Goal: Use online tool/utility: Utilize a website feature to perform a specific function

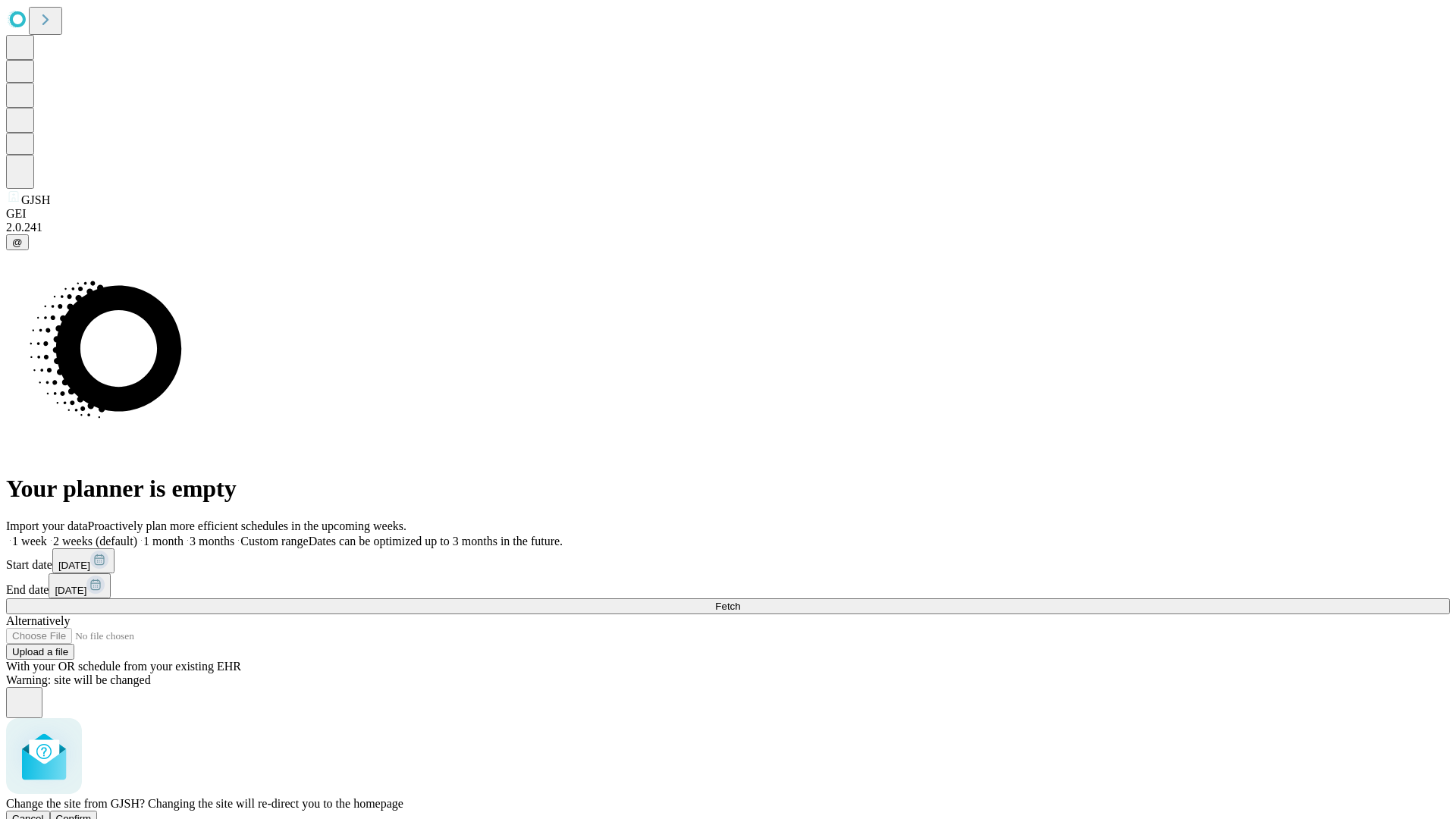
click at [92, 813] on span "Confirm" at bounding box center [74, 818] width 35 height 11
click at [137, 534] on label "2 weeks (default)" at bounding box center [92, 540] width 90 height 13
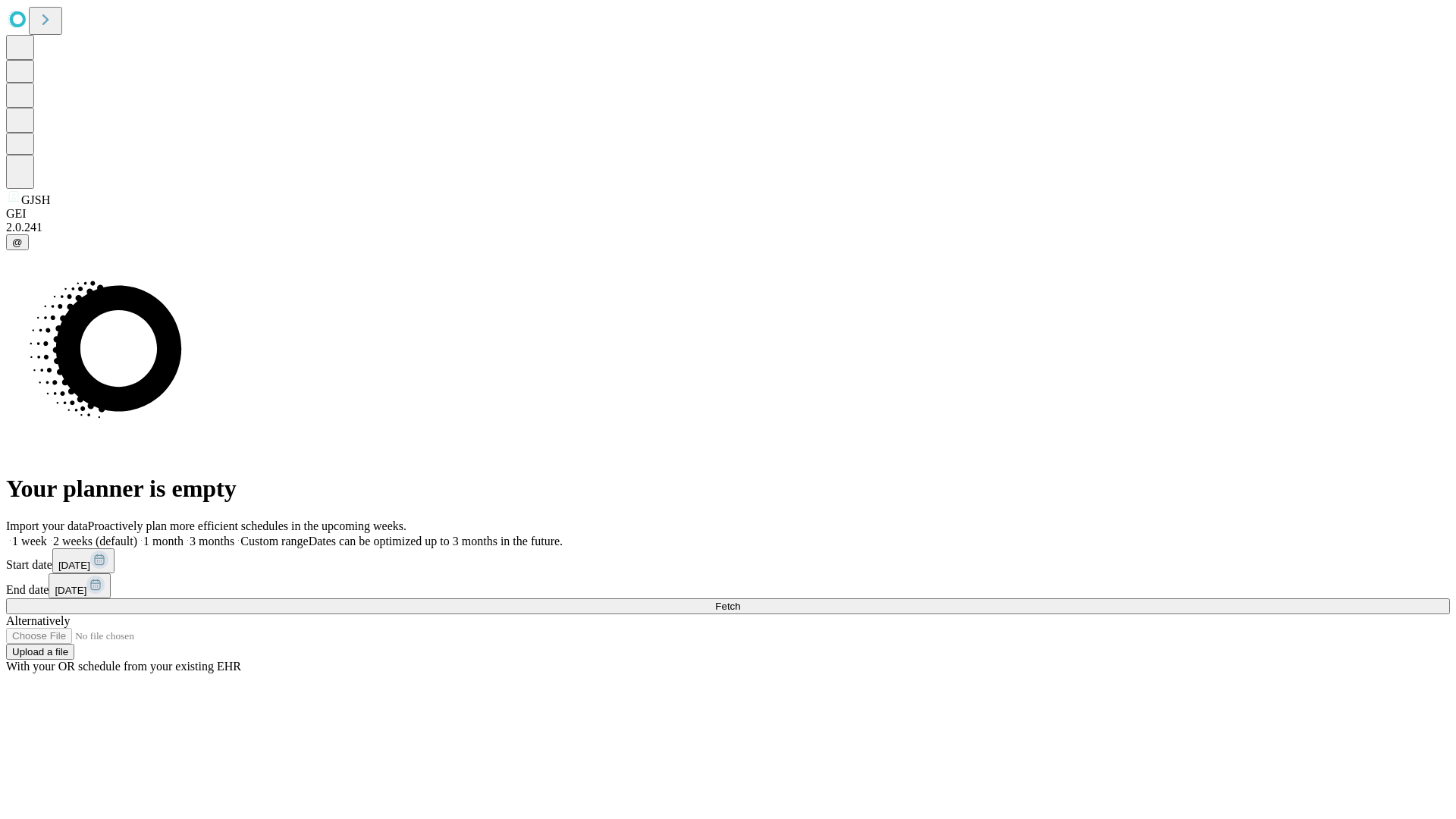
click at [740, 601] on span "Fetch" at bounding box center [727, 606] width 25 height 11
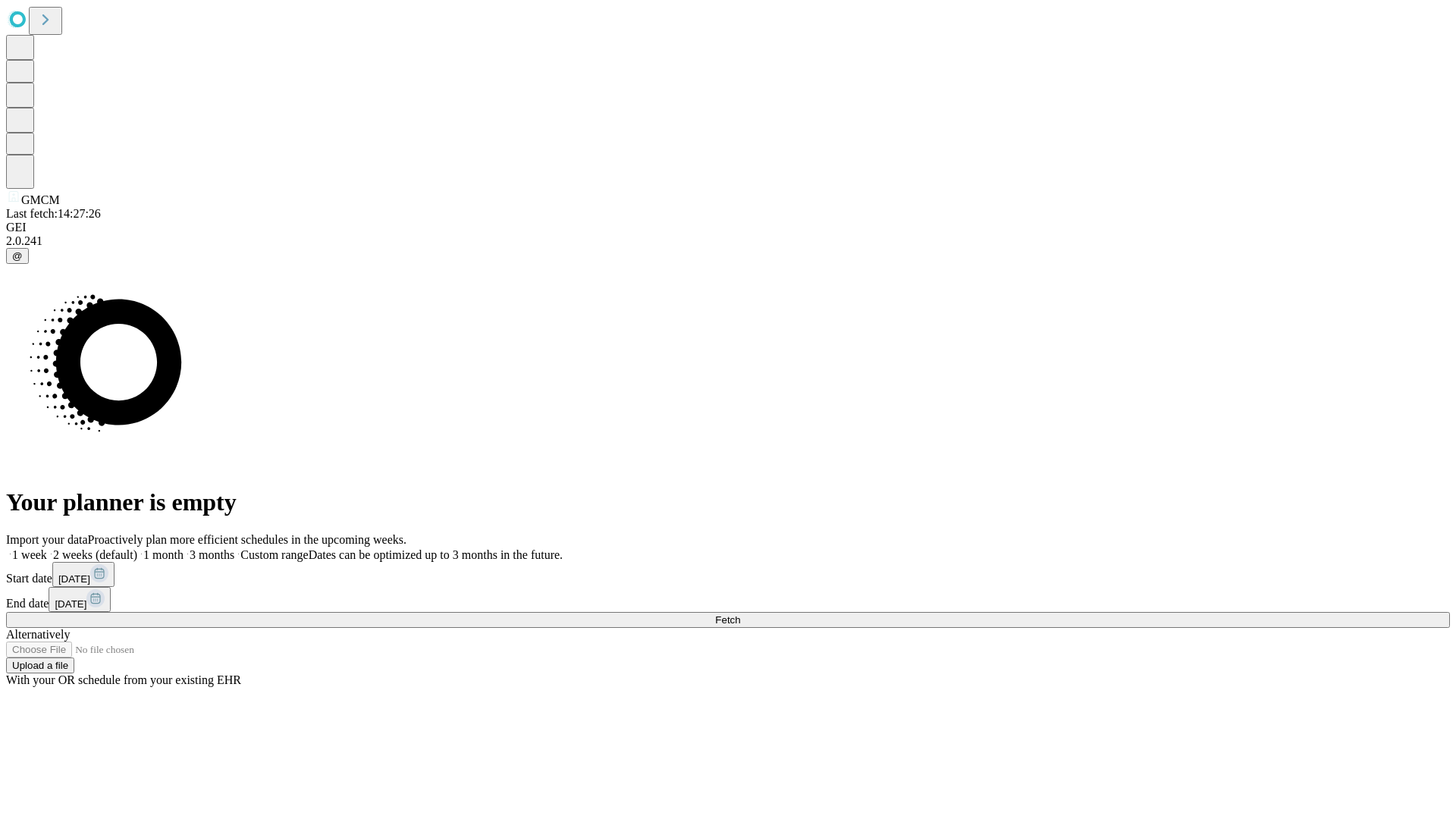
click at [137, 548] on label "2 weeks (default)" at bounding box center [92, 554] width 90 height 13
click at [740, 614] on span "Fetch" at bounding box center [727, 620] width 25 height 11
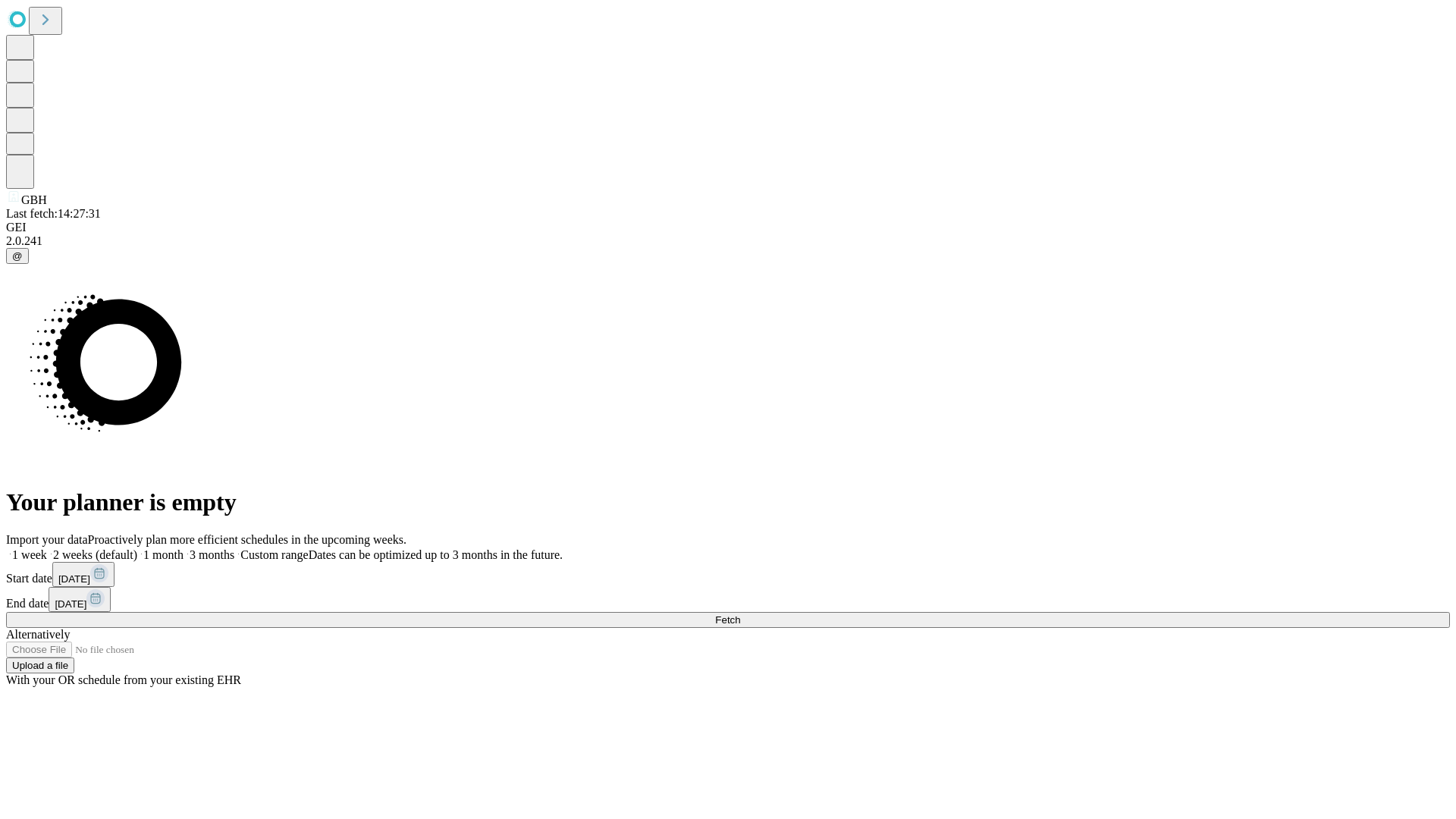
click at [137, 548] on label "2 weeks (default)" at bounding box center [92, 554] width 90 height 13
click at [740, 614] on span "Fetch" at bounding box center [727, 620] width 25 height 11
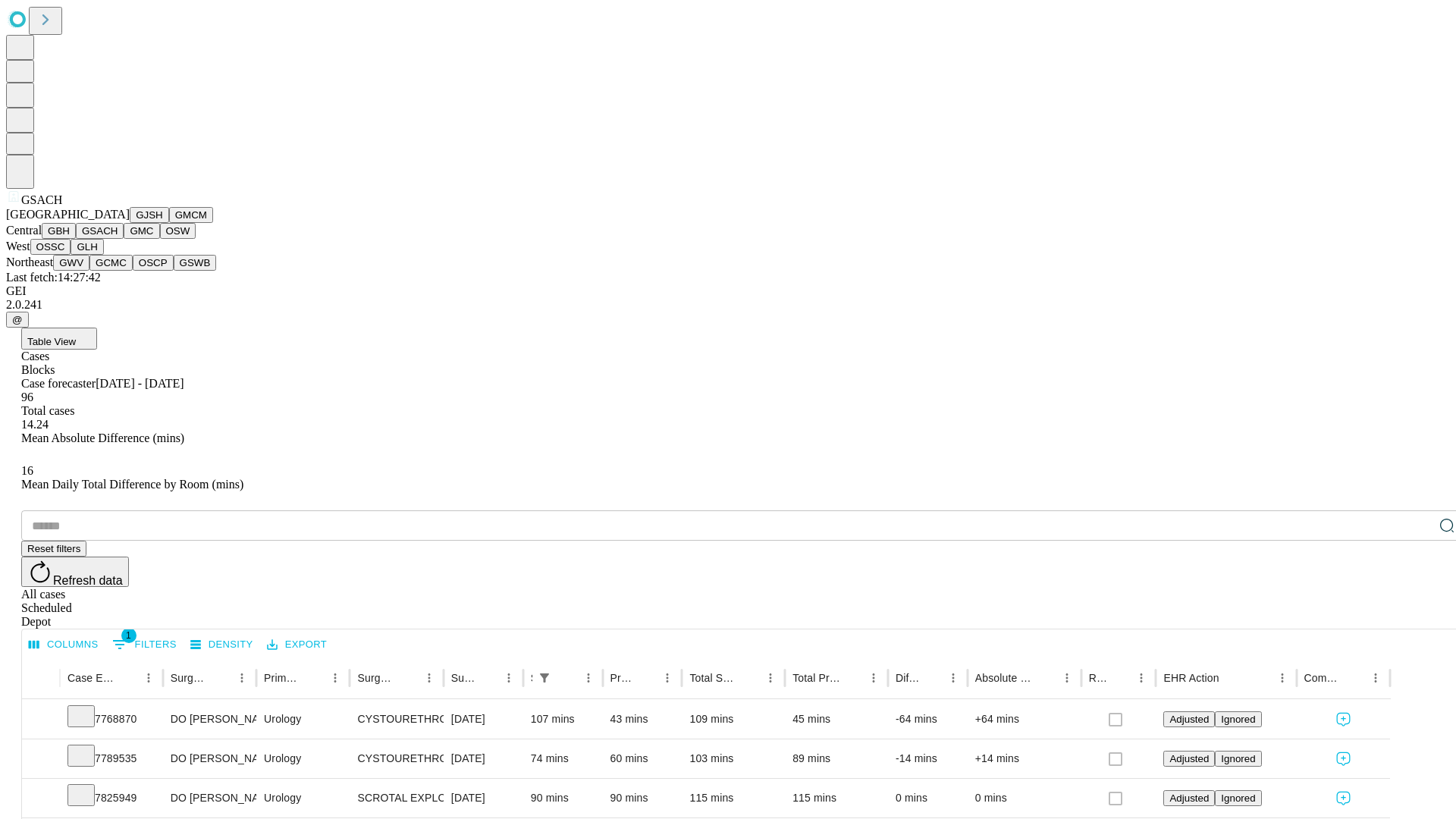
click at [124, 239] on button "GMC" at bounding box center [142, 230] width 35 height 16
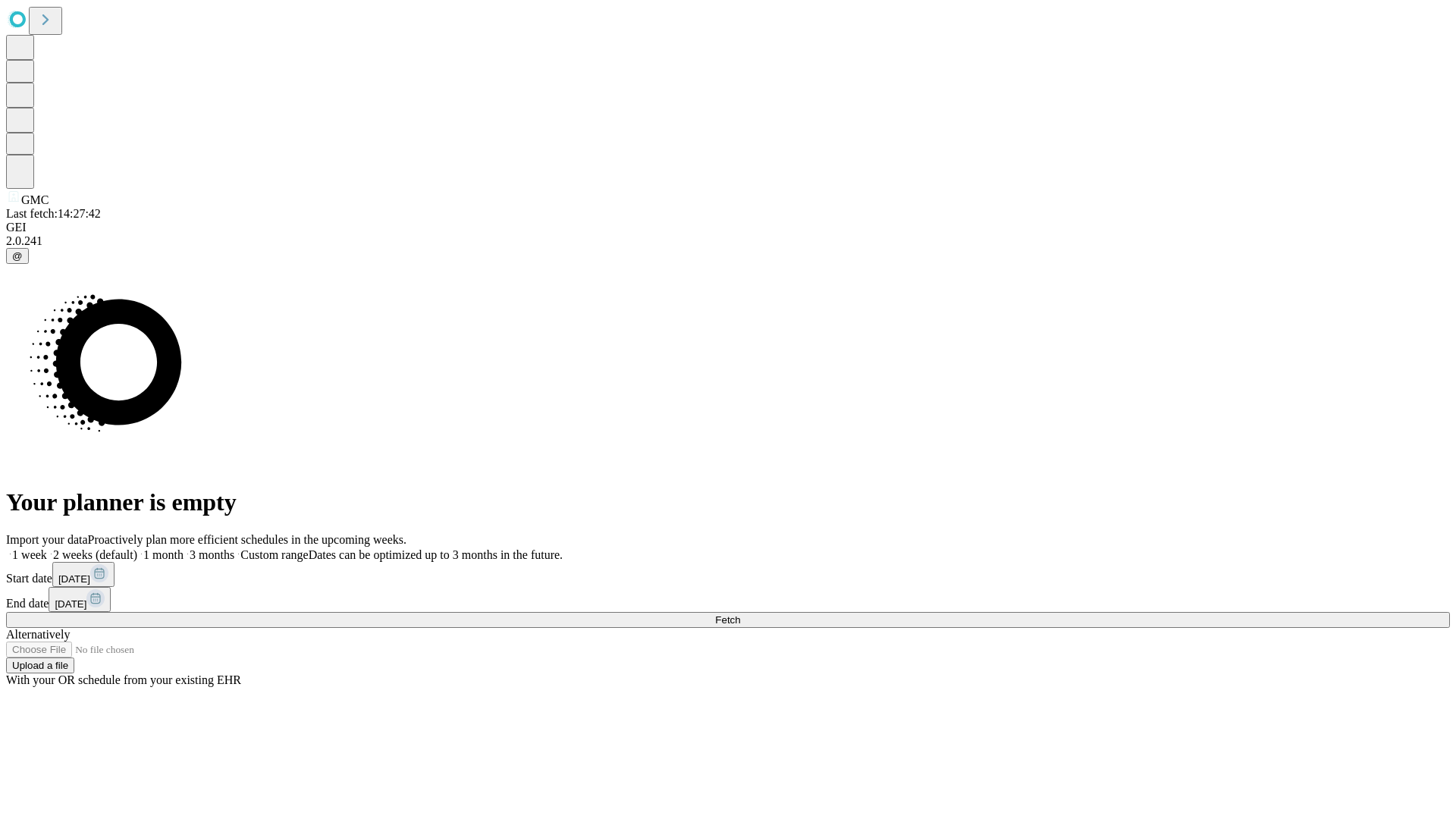
click at [137, 548] on label "2 weeks (default)" at bounding box center [92, 554] width 90 height 13
click at [740, 614] on span "Fetch" at bounding box center [727, 620] width 25 height 11
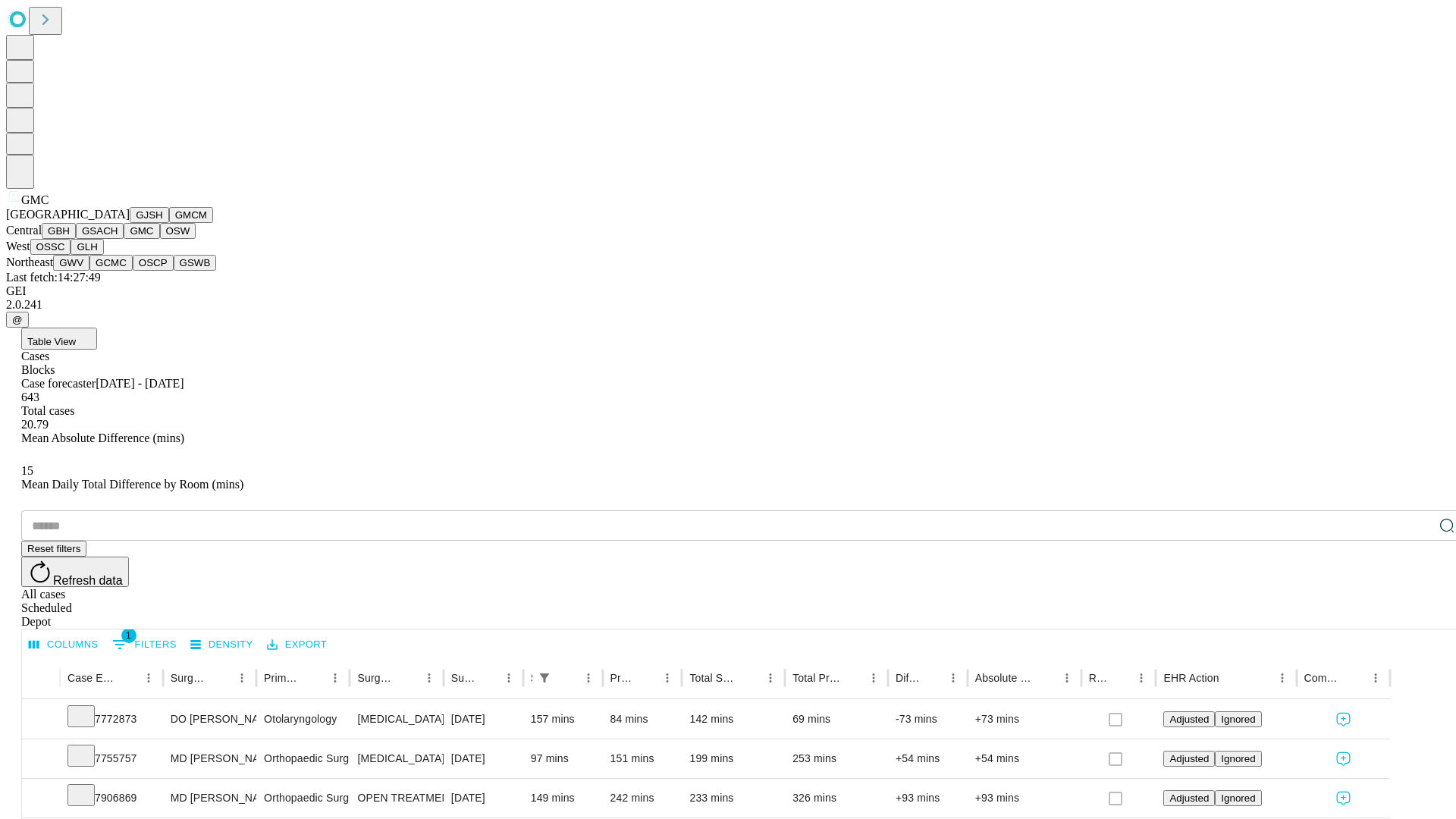
click at [160, 239] on button "OSW" at bounding box center [178, 230] width 36 height 16
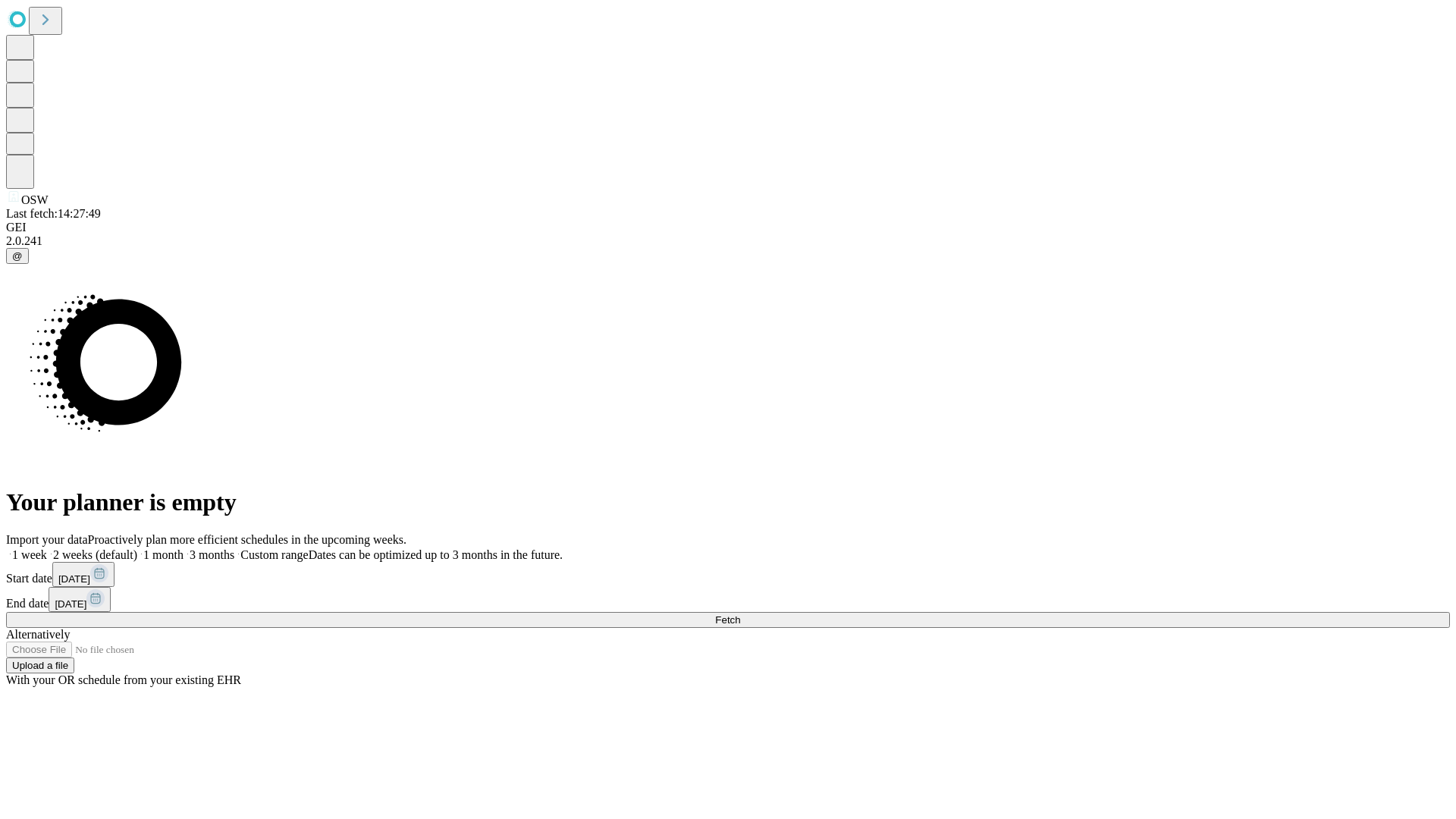
click at [137, 548] on label "2 weeks (default)" at bounding box center [92, 554] width 90 height 13
click at [740, 614] on span "Fetch" at bounding box center [727, 620] width 25 height 11
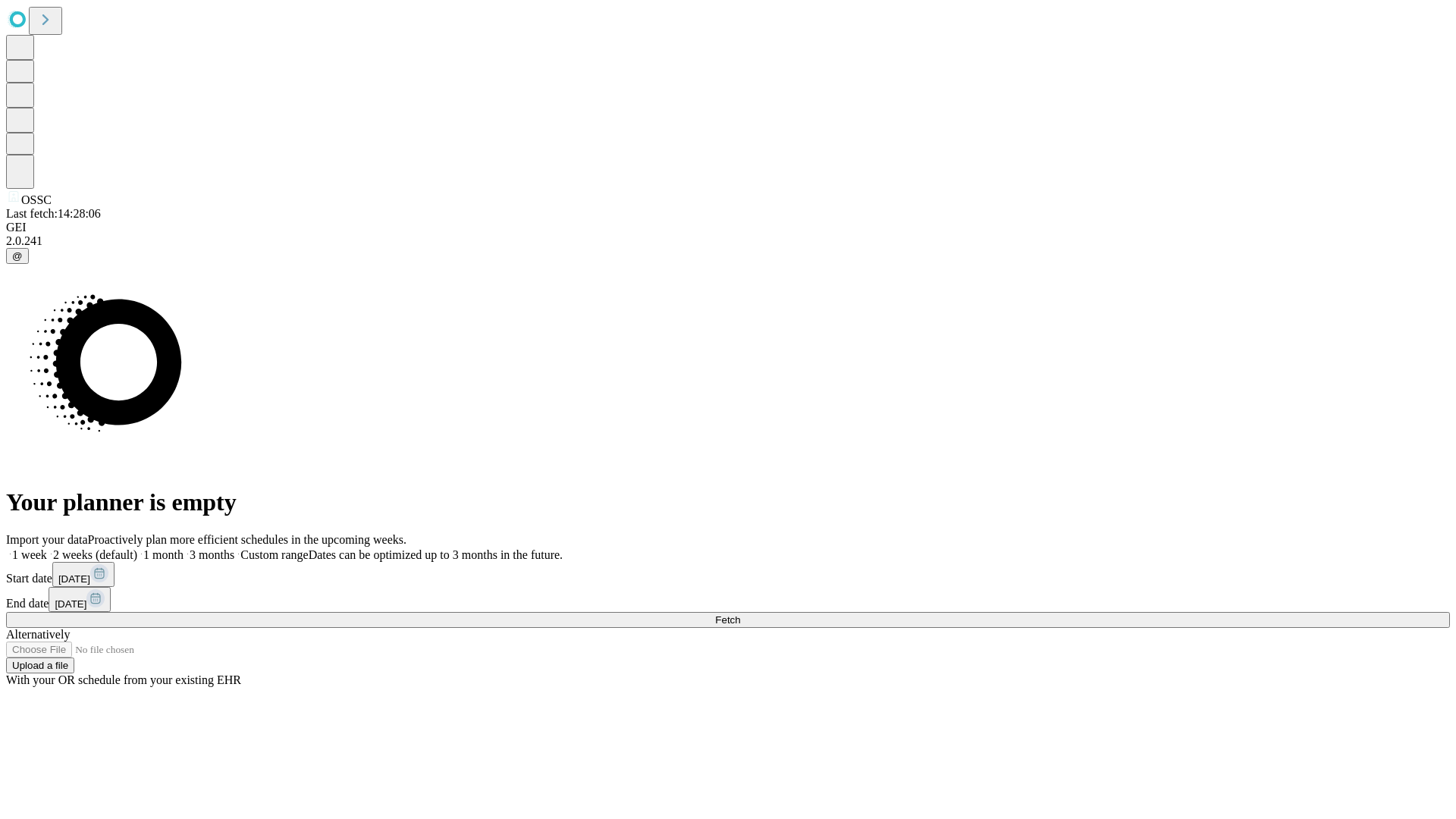
click at [137, 548] on label "2 weeks (default)" at bounding box center [92, 554] width 90 height 13
click at [740, 614] on span "Fetch" at bounding box center [727, 620] width 25 height 11
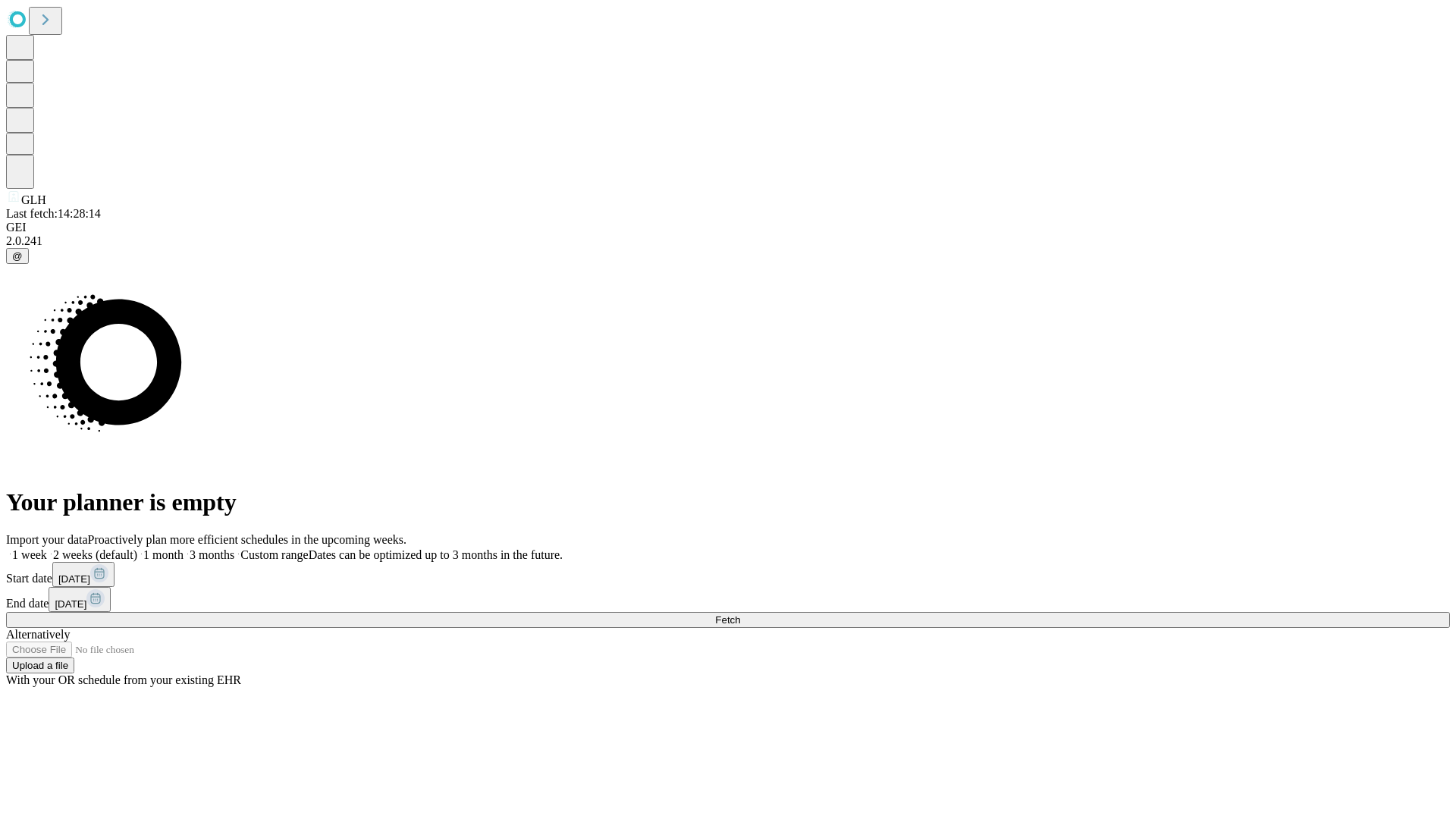
click at [137, 548] on label "2 weeks (default)" at bounding box center [92, 554] width 90 height 13
click at [740, 614] on span "Fetch" at bounding box center [727, 620] width 25 height 11
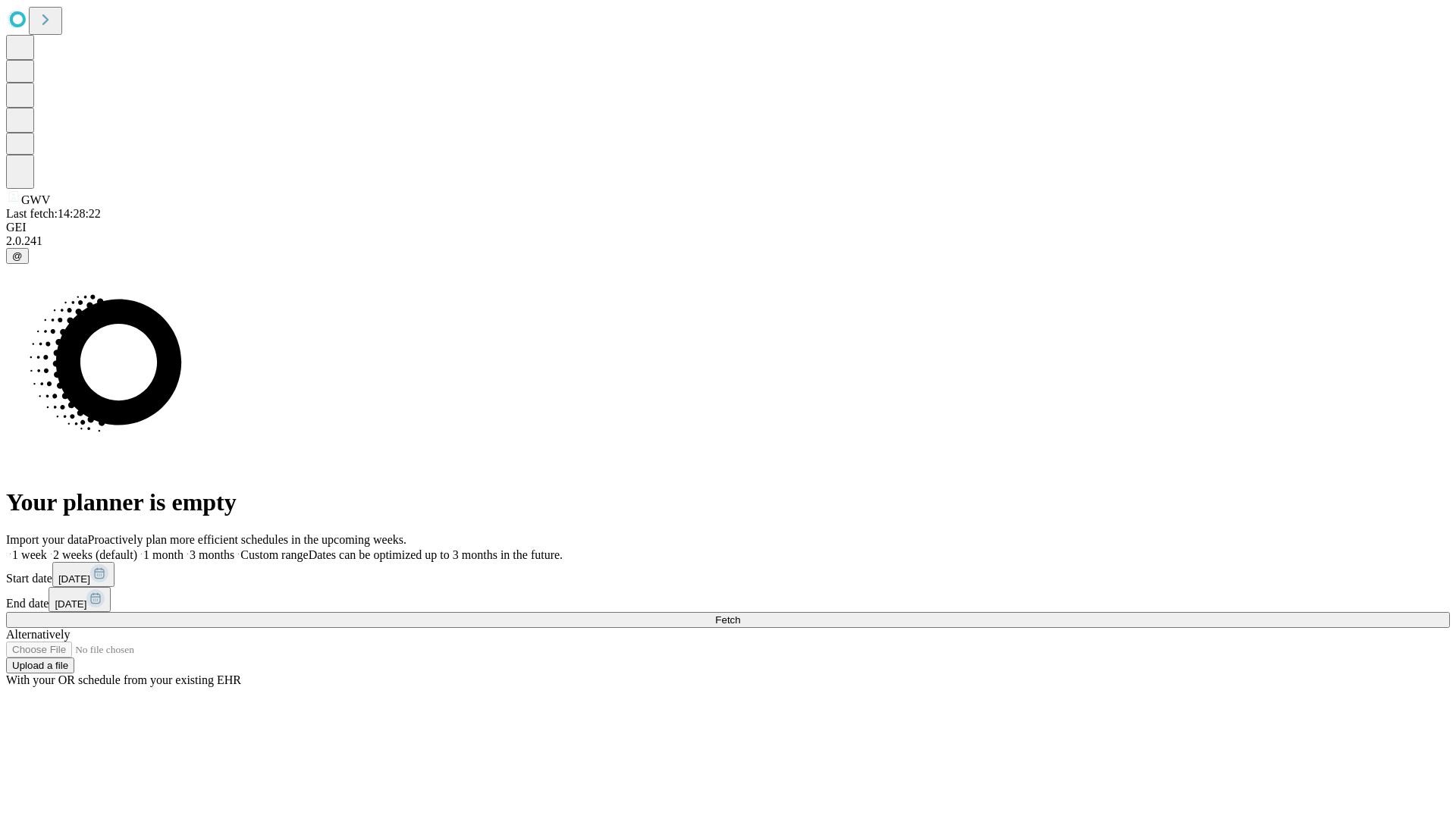
click at [137, 548] on label "2 weeks (default)" at bounding box center [92, 554] width 90 height 13
click at [740, 614] on span "Fetch" at bounding box center [727, 620] width 25 height 11
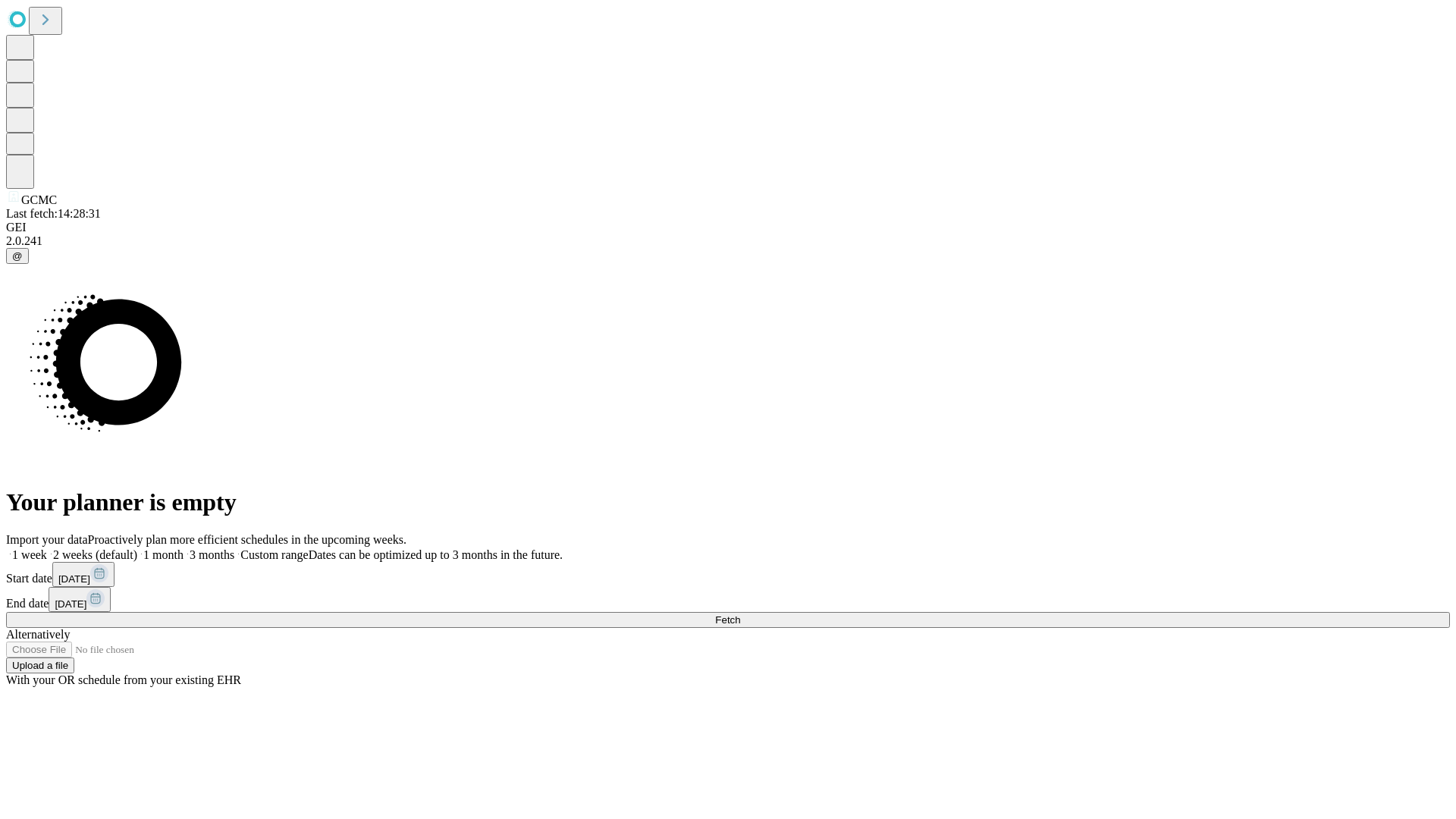
click at [137, 548] on label "2 weeks (default)" at bounding box center [92, 554] width 90 height 13
click at [740, 614] on span "Fetch" at bounding box center [727, 620] width 25 height 11
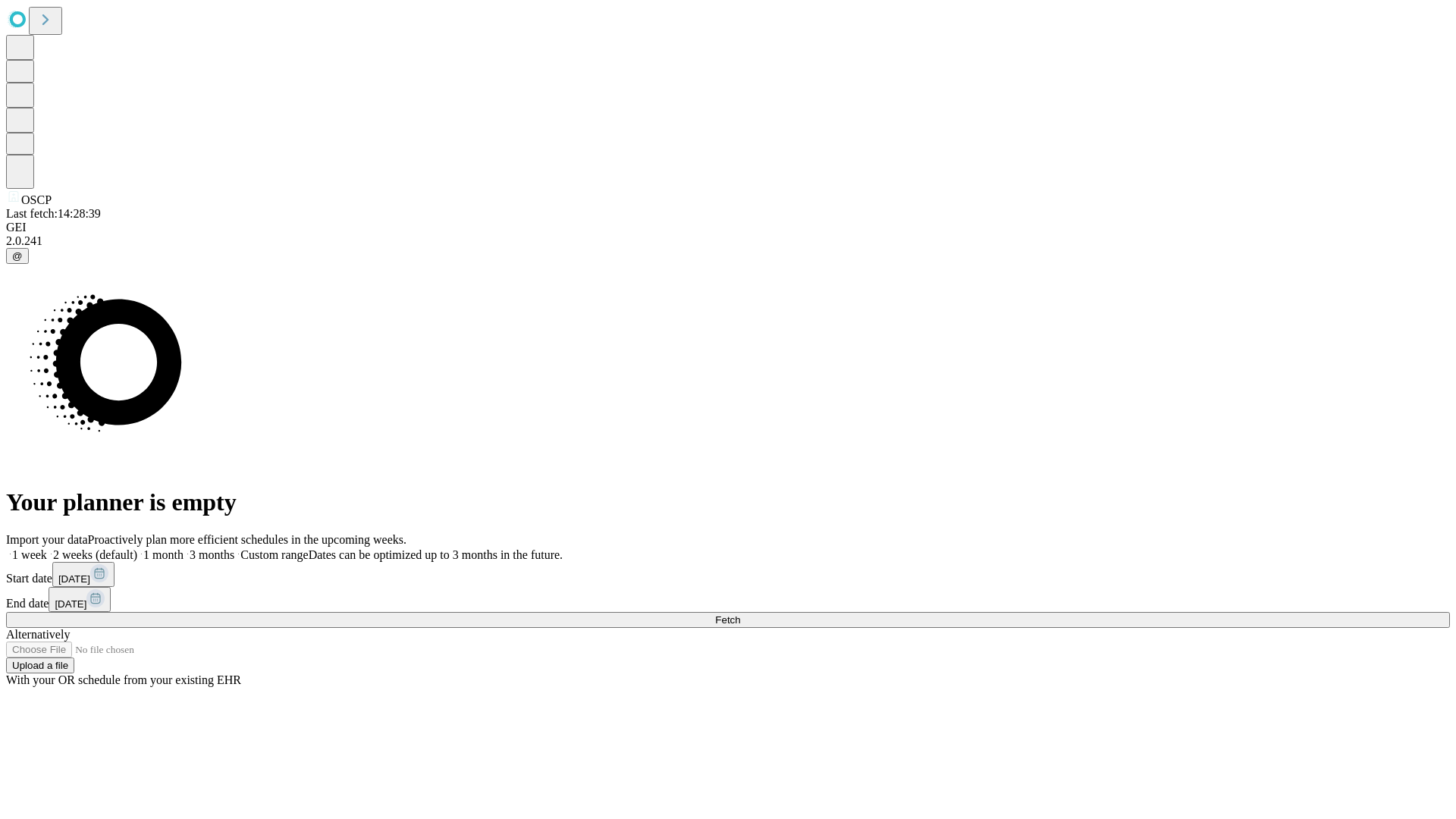
click at [137, 548] on label "2 weeks (default)" at bounding box center [92, 554] width 90 height 13
click at [740, 614] on span "Fetch" at bounding box center [727, 620] width 25 height 11
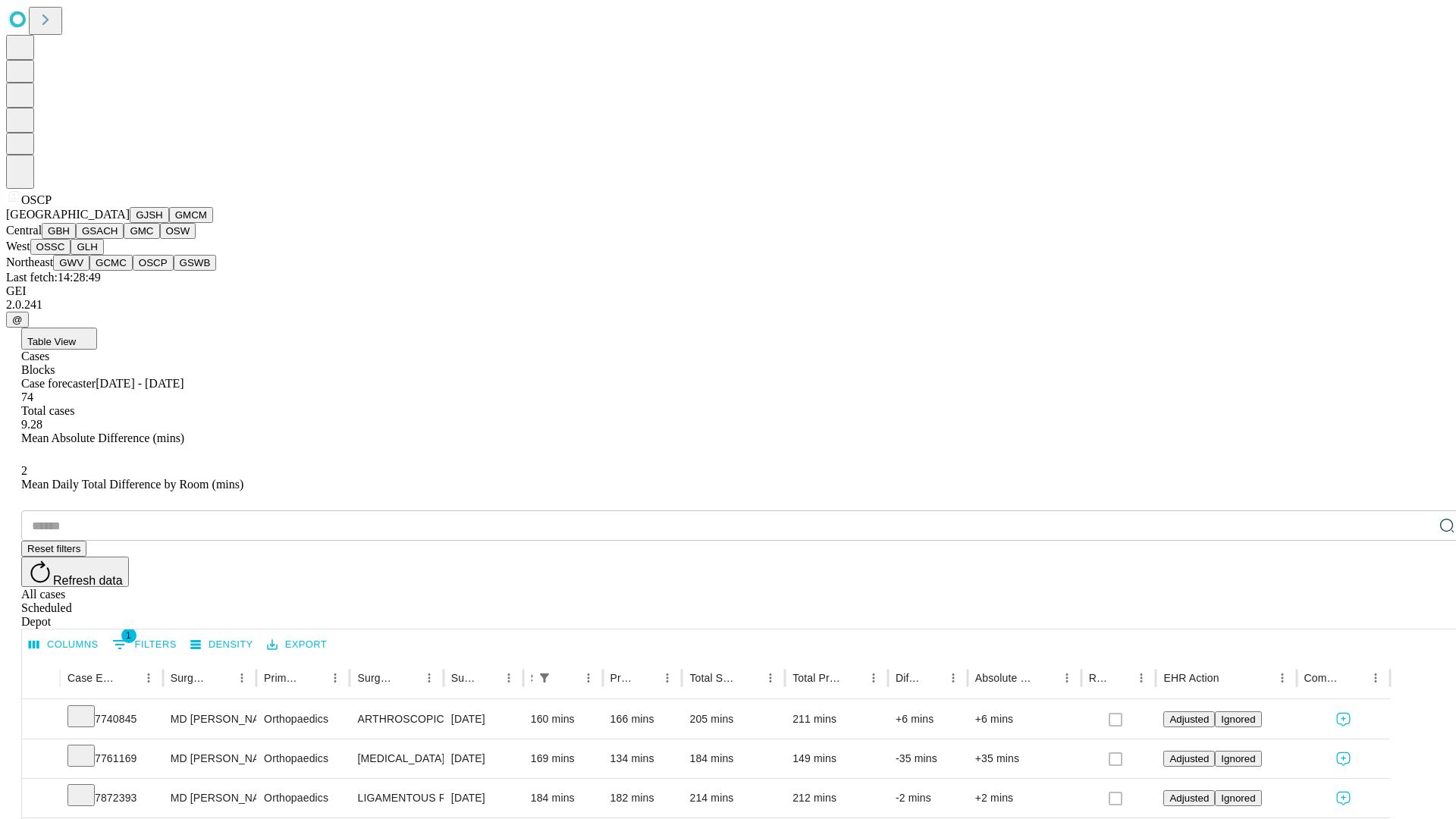
click at [174, 270] on button "GSWB" at bounding box center [195, 262] width 44 height 16
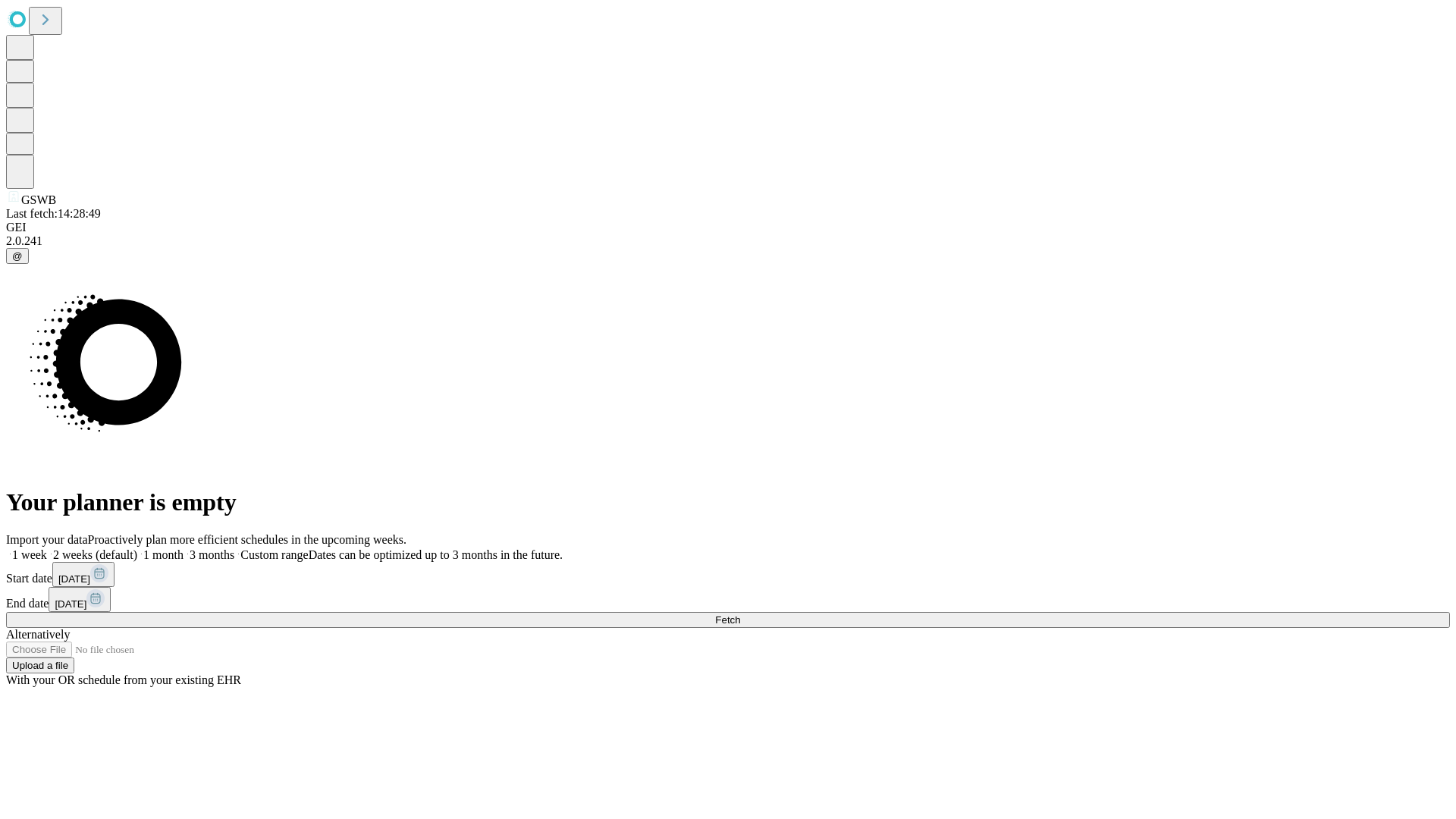
click at [137, 548] on label "2 weeks (default)" at bounding box center [92, 554] width 90 height 13
click at [740, 614] on span "Fetch" at bounding box center [727, 620] width 25 height 11
